Goal: Browse casually: Explore the website without a specific task or goal

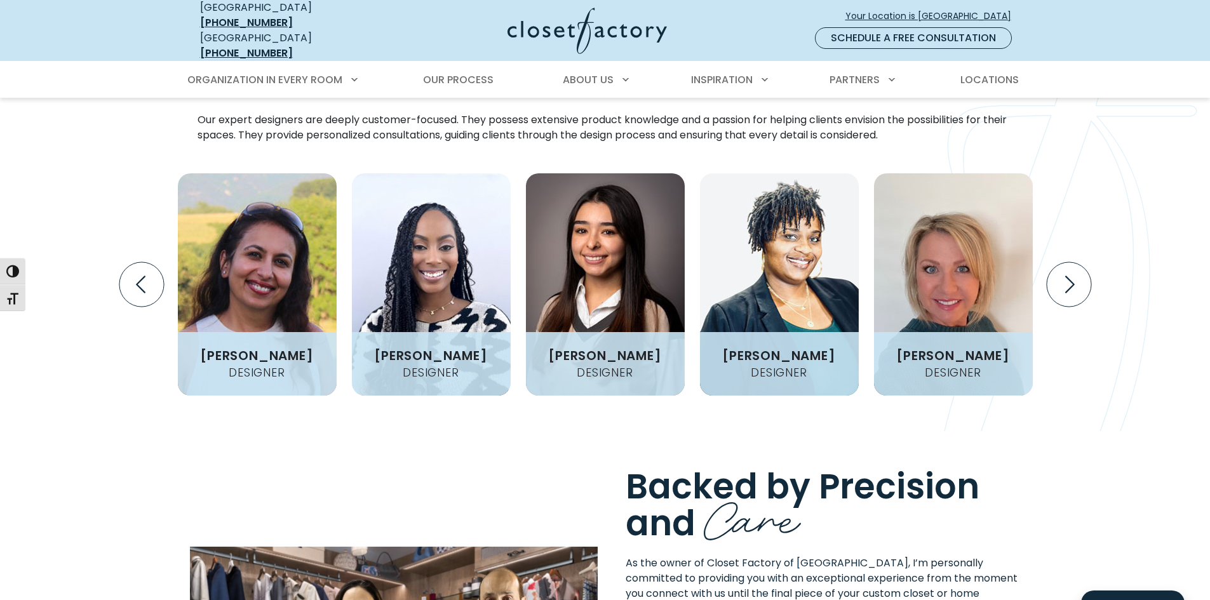
scroll to position [1610, 0]
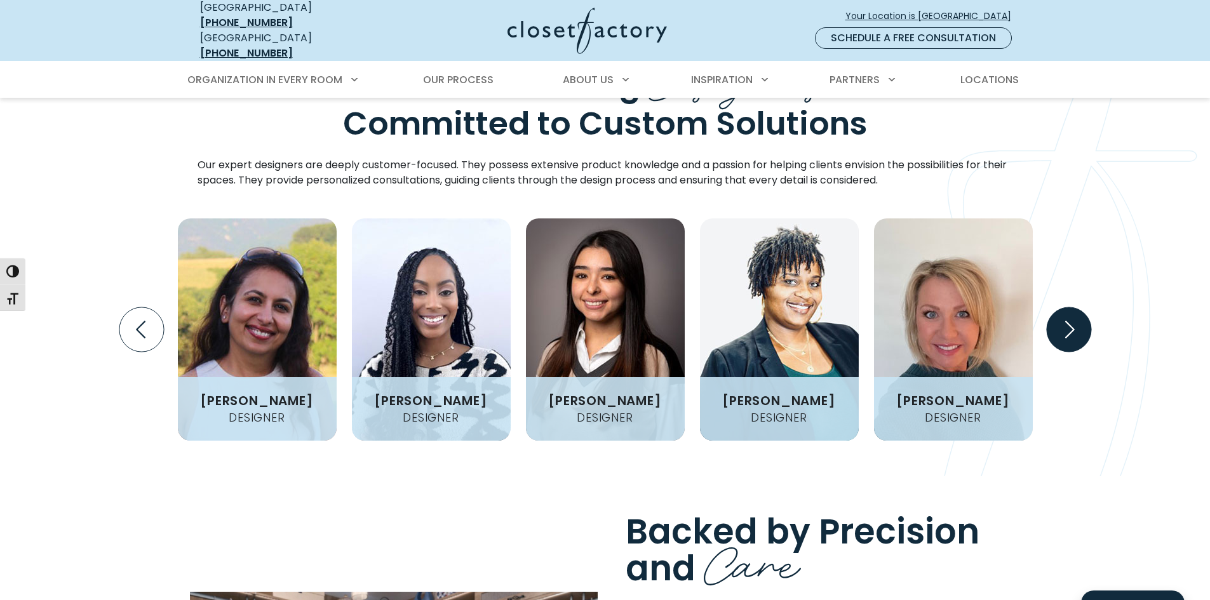
click at [1062, 321] on icon "Next slide" at bounding box center [1068, 329] width 44 height 44
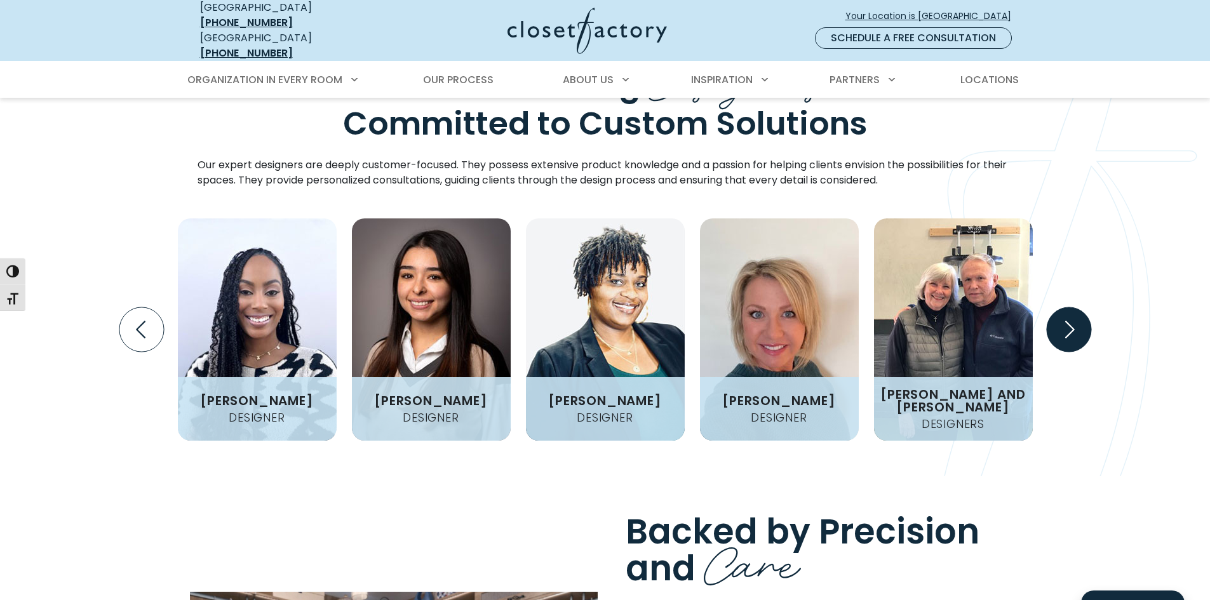
click at [1066, 325] on icon "Next slide" at bounding box center [1068, 329] width 44 height 44
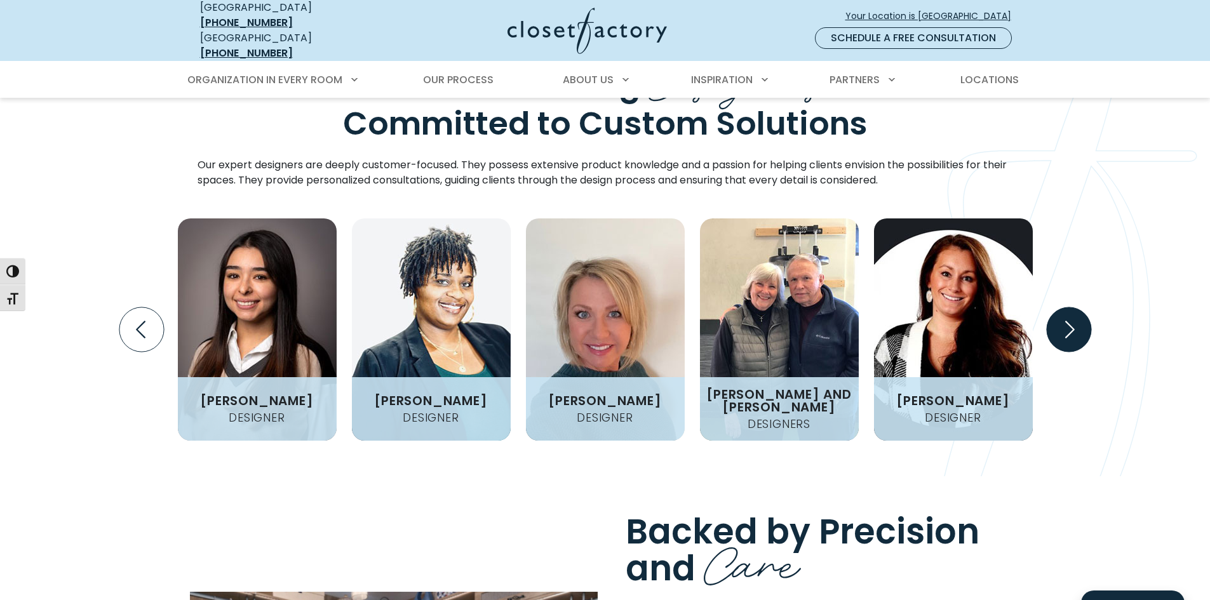
click at [1066, 325] on icon "Next slide" at bounding box center [1068, 329] width 44 height 44
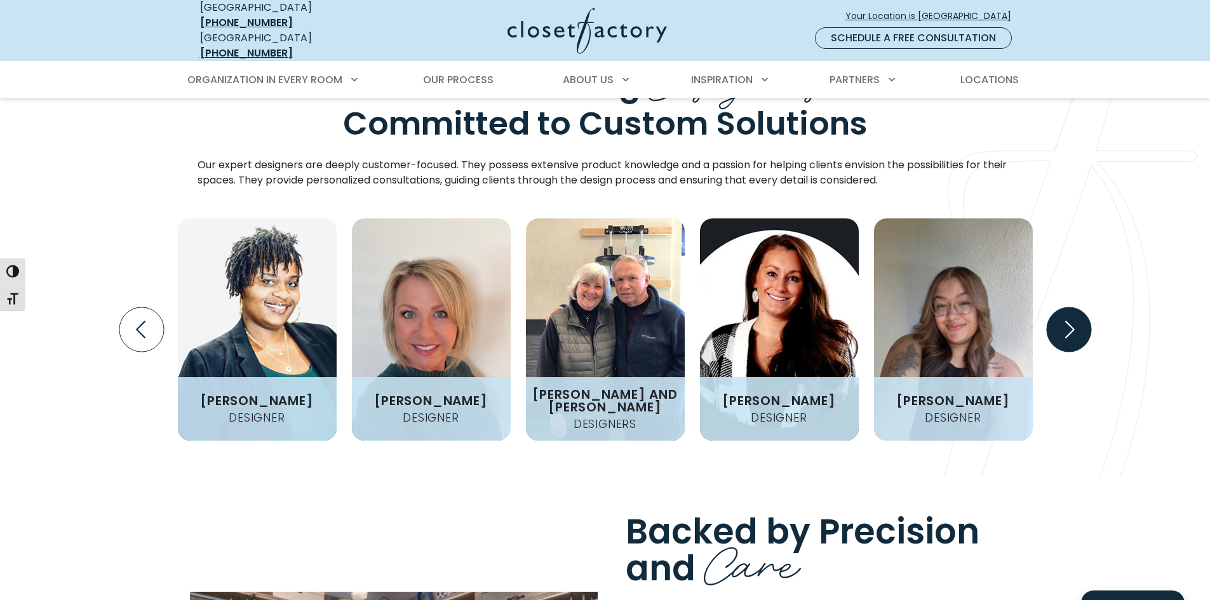
click at [1066, 325] on icon "Next slide" at bounding box center [1068, 329] width 44 height 44
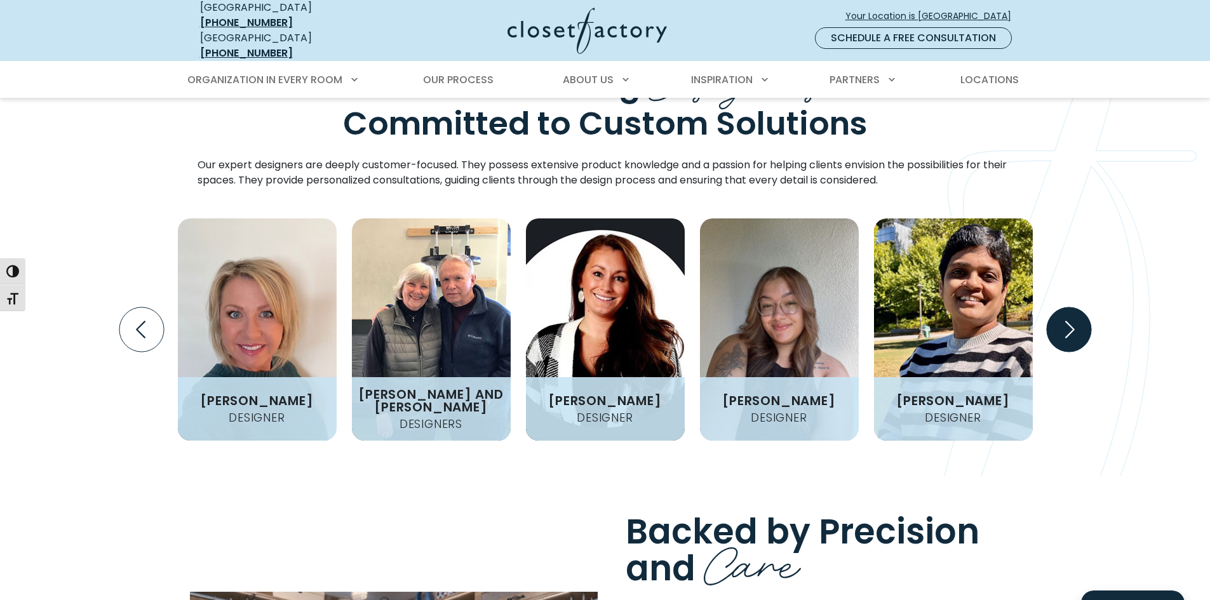
click at [1066, 325] on icon "Next slide" at bounding box center [1068, 329] width 44 height 44
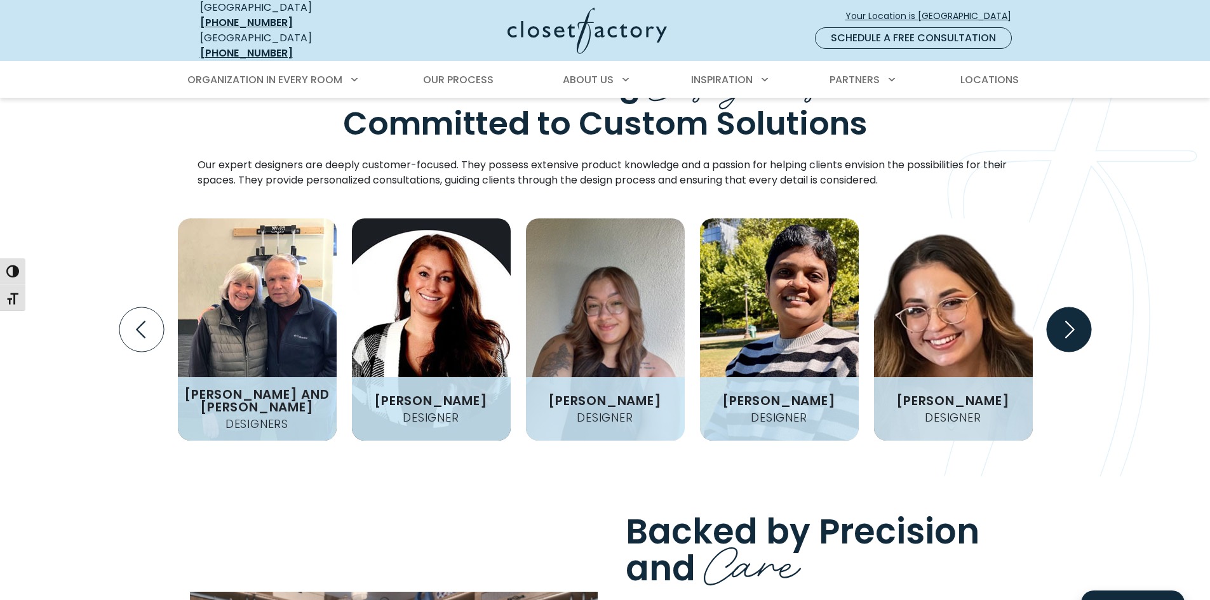
click at [1066, 325] on icon "Next slide" at bounding box center [1068, 329] width 44 height 44
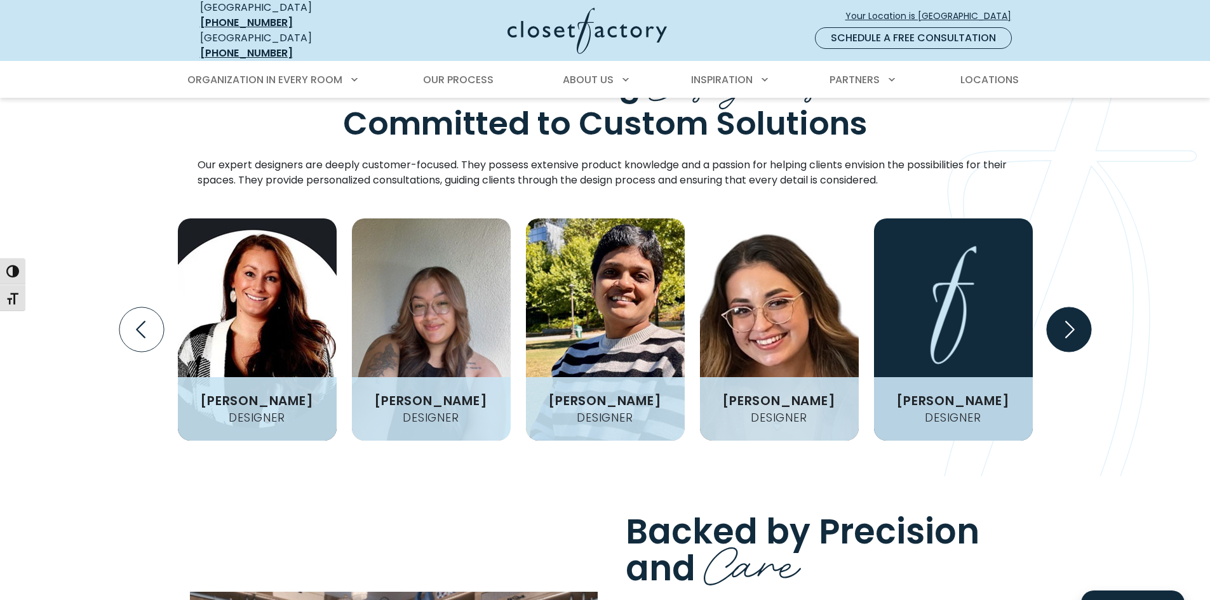
click at [1066, 325] on icon "Next slide" at bounding box center [1068, 329] width 44 height 44
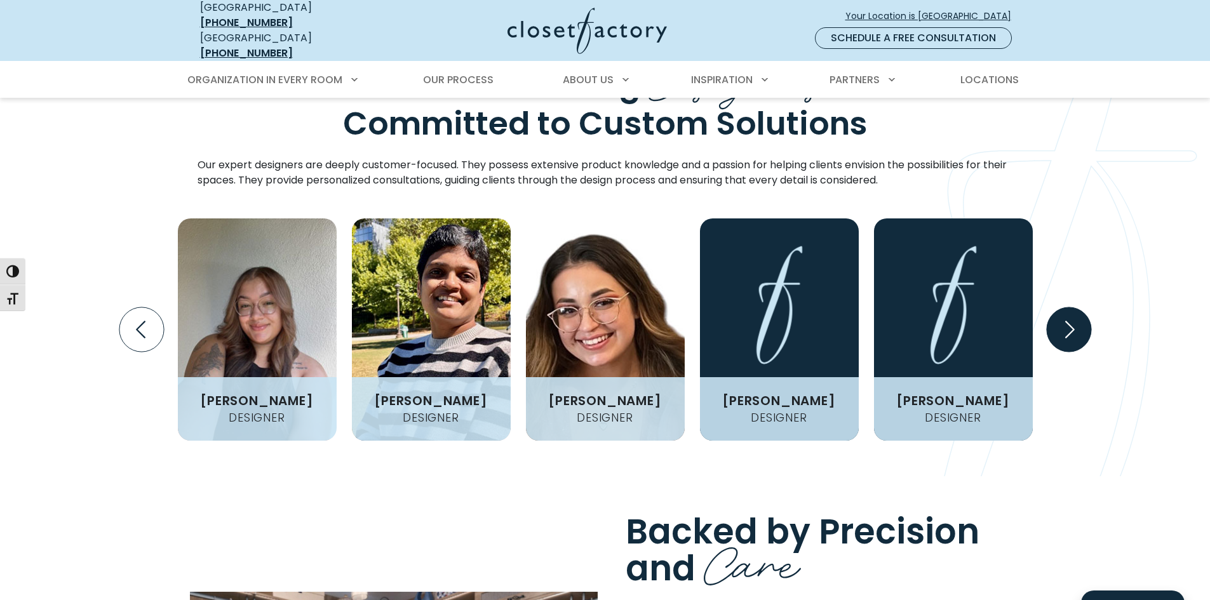
click at [1066, 325] on icon "Next slide" at bounding box center [1068, 329] width 44 height 44
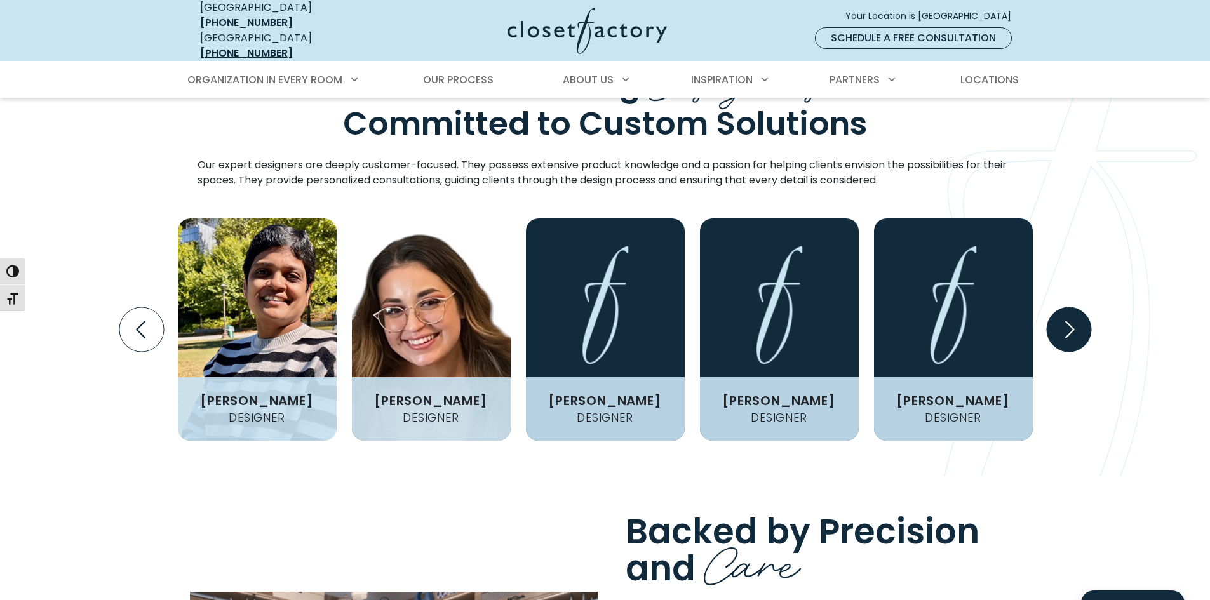
click at [1066, 325] on icon "Next slide" at bounding box center [1068, 329] width 44 height 44
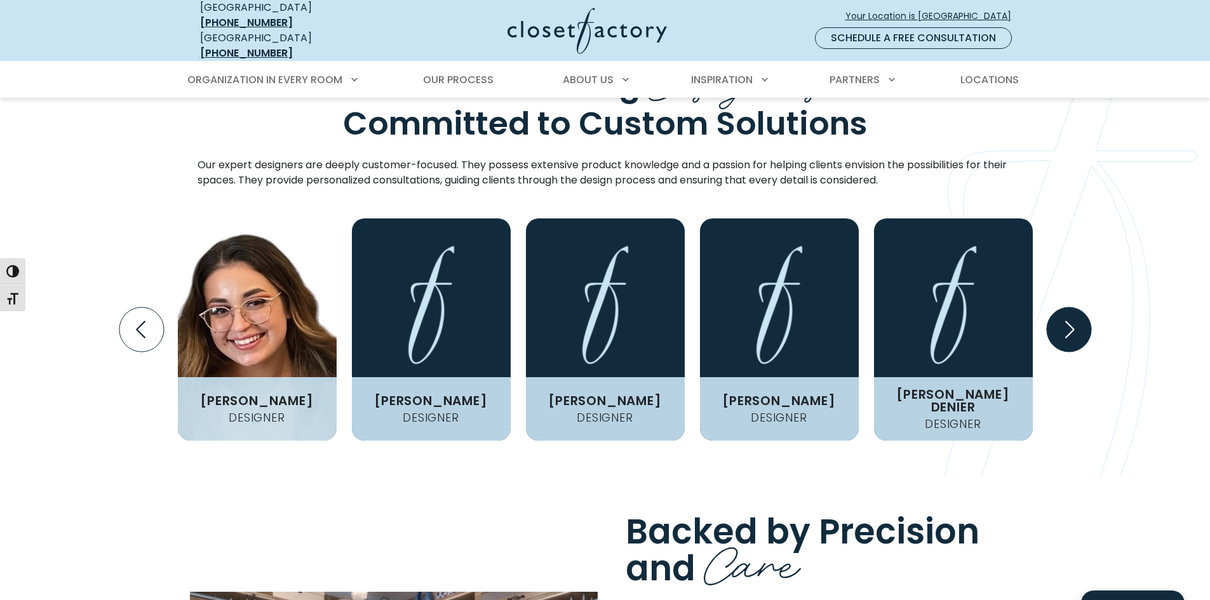
click at [1066, 325] on icon "Next slide" at bounding box center [1068, 329] width 44 height 44
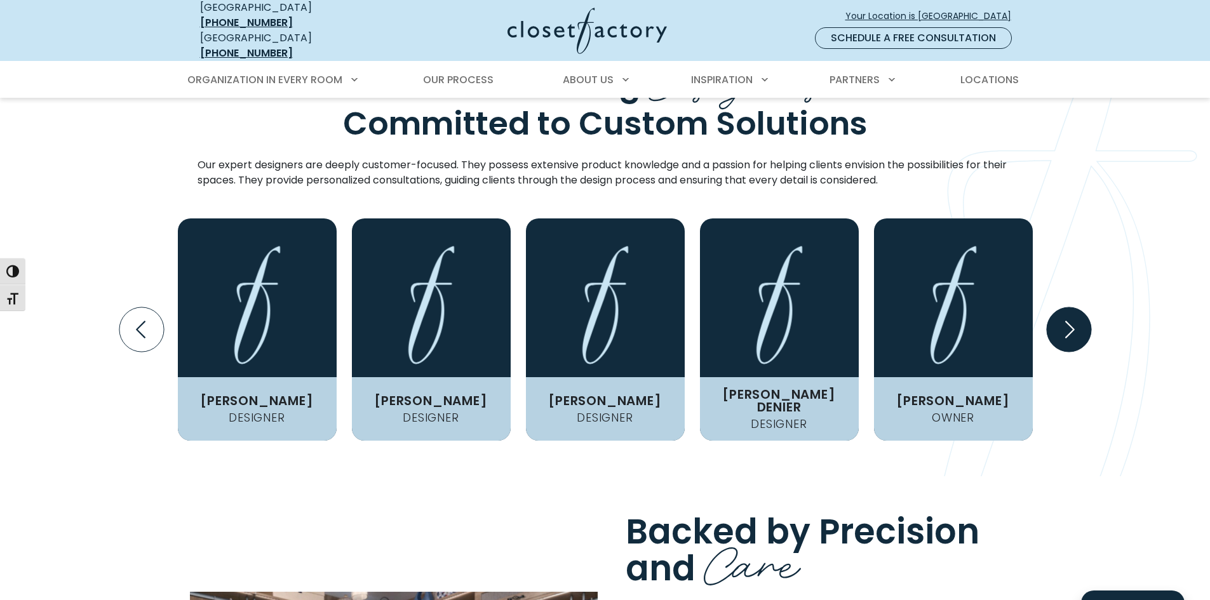
click at [1066, 325] on icon "Next slide" at bounding box center [1068, 329] width 44 height 44
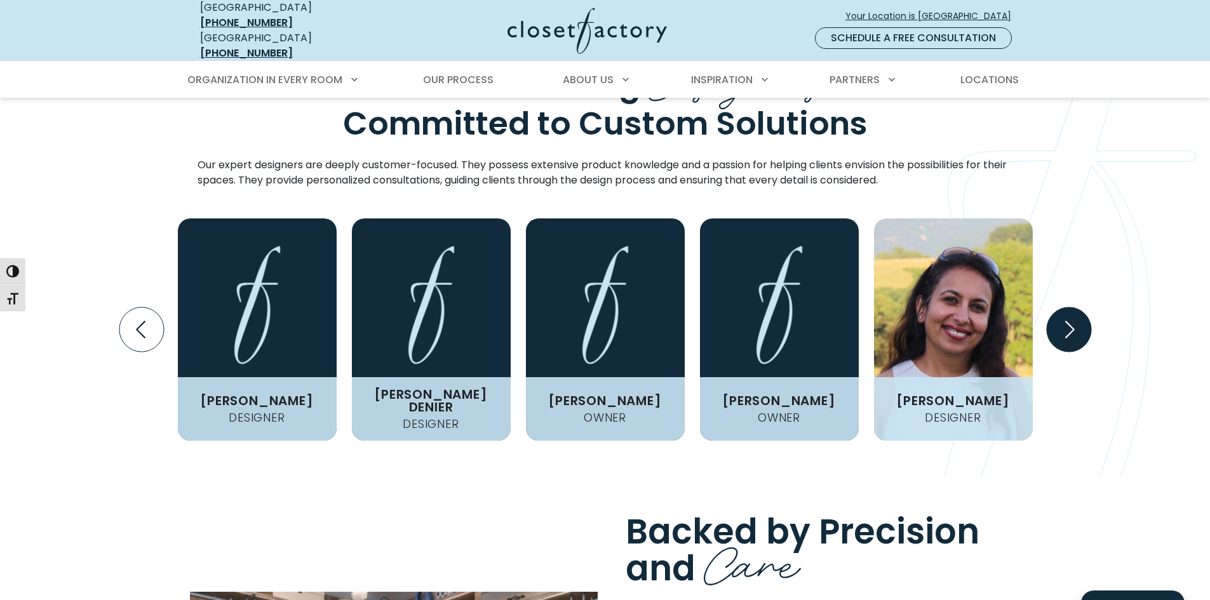
click at [1077, 321] on icon "Next slide" at bounding box center [1068, 329] width 44 height 44
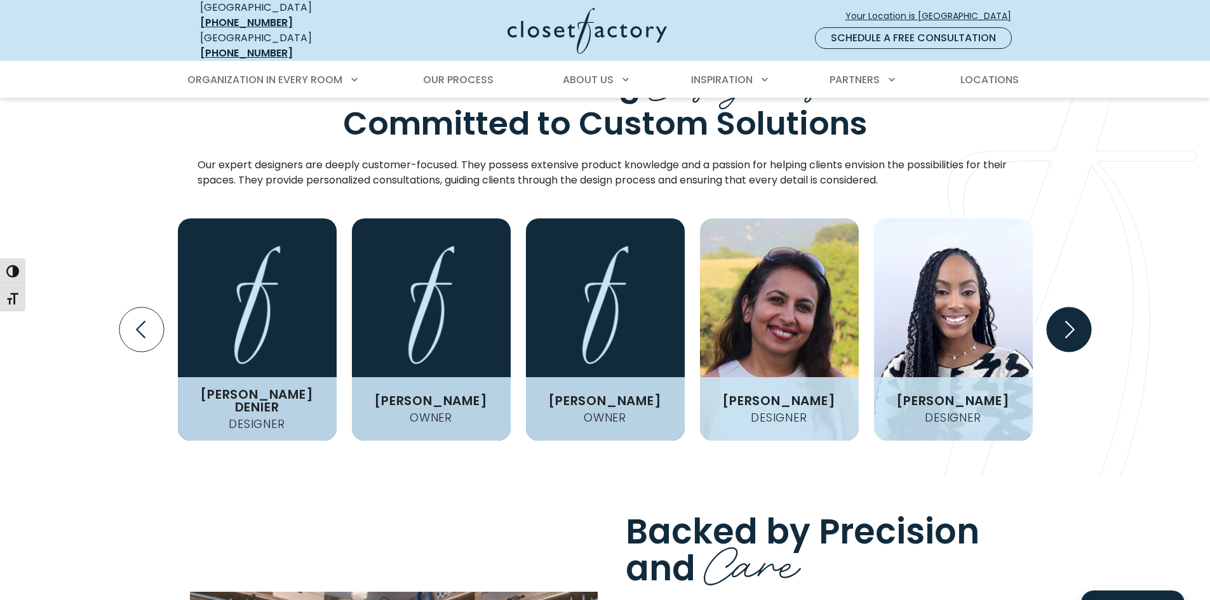
click at [1078, 322] on icon "Next slide" at bounding box center [1068, 329] width 44 height 44
